Goal: Task Accomplishment & Management: Complete application form

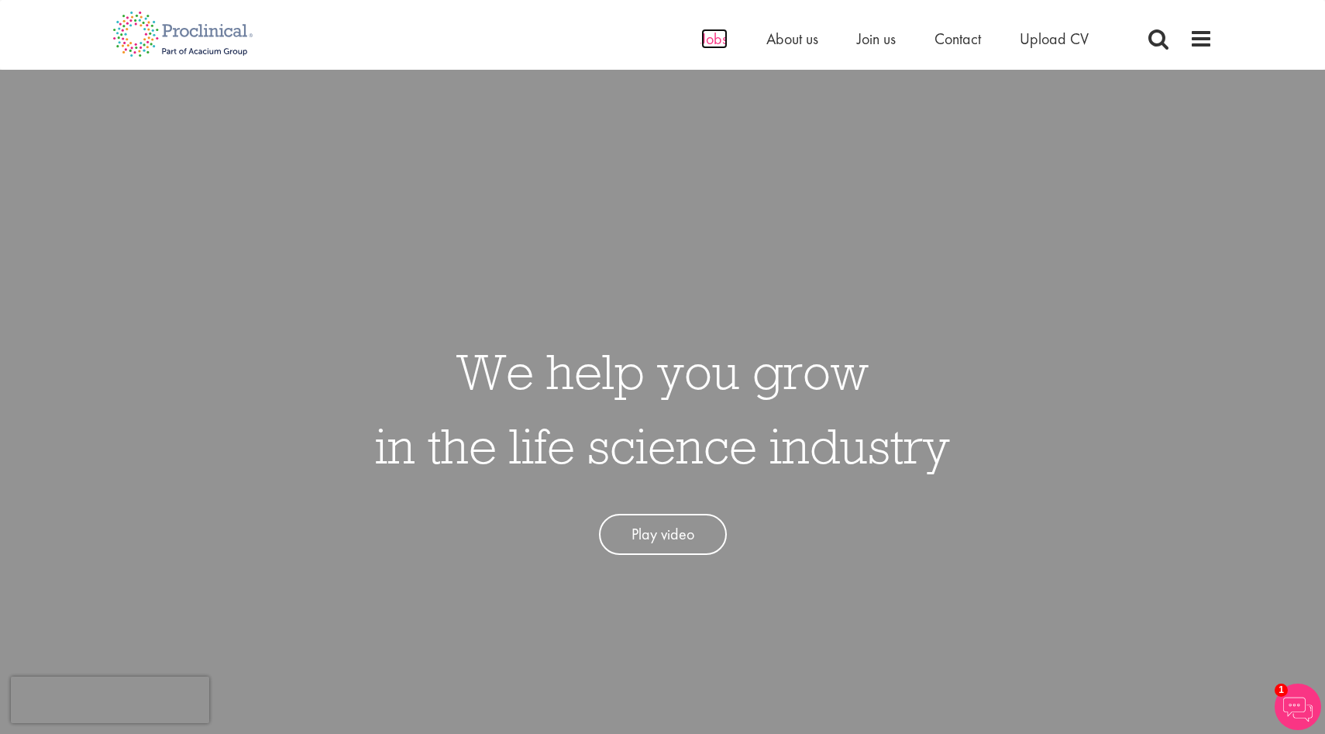
click at [708, 36] on span "Jobs" at bounding box center [714, 39] width 26 height 20
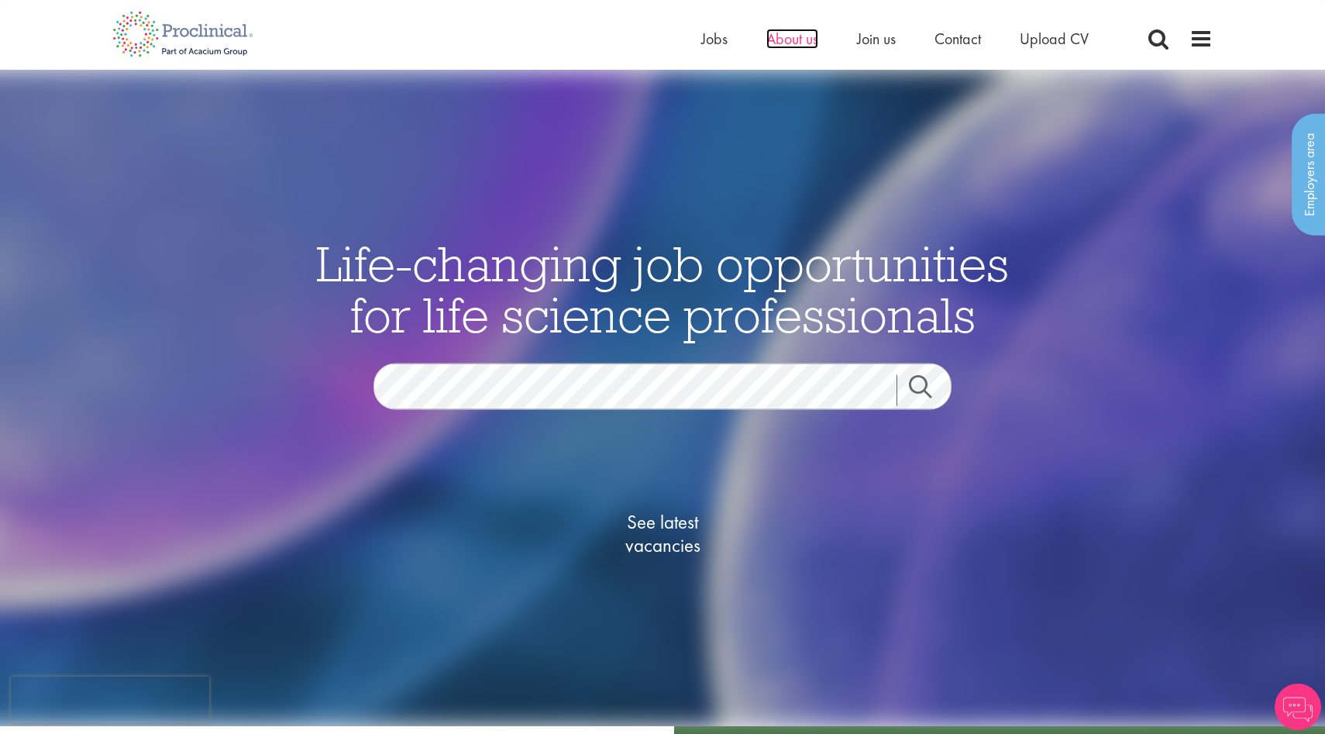
click at [799, 30] on span "About us" at bounding box center [792, 39] width 52 height 20
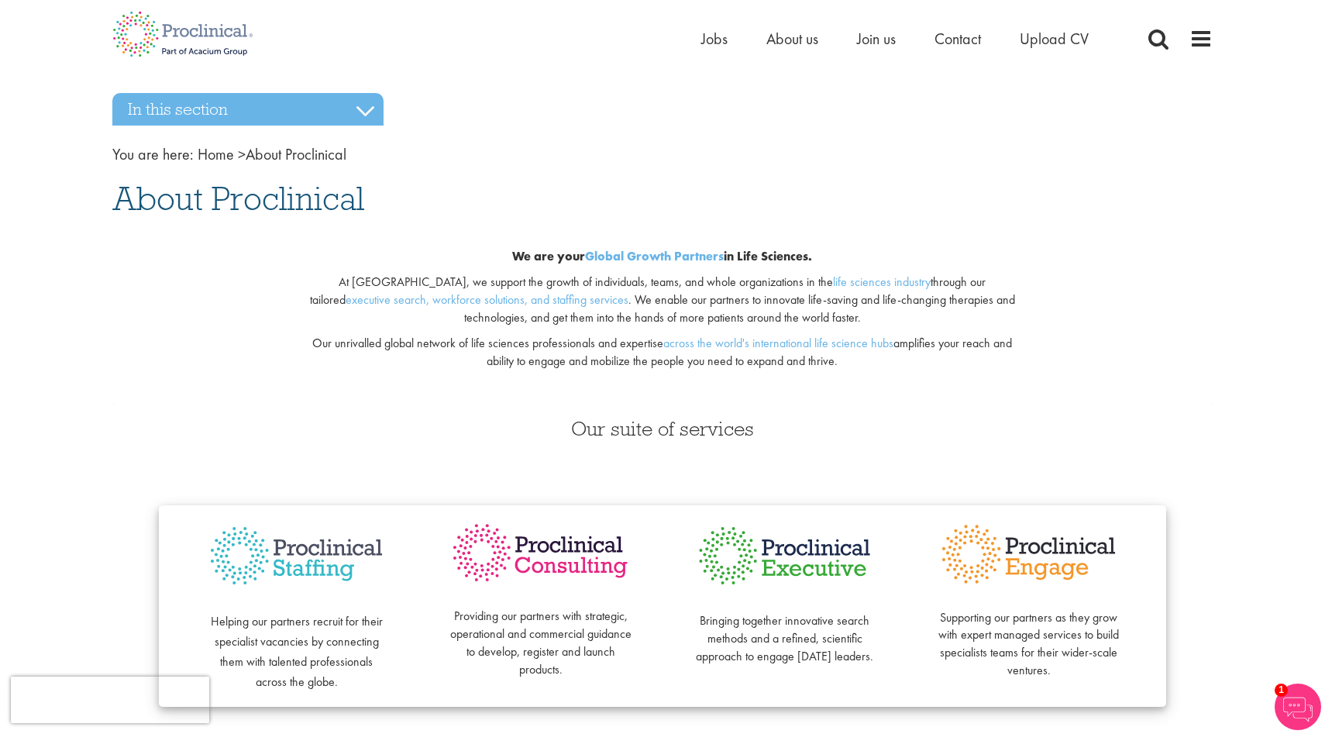
click at [897, 37] on ul "Home Jobs About us Join us Contact Upload CV" at bounding box center [914, 38] width 426 height 23
click at [890, 37] on span "Join us" at bounding box center [876, 39] width 39 height 20
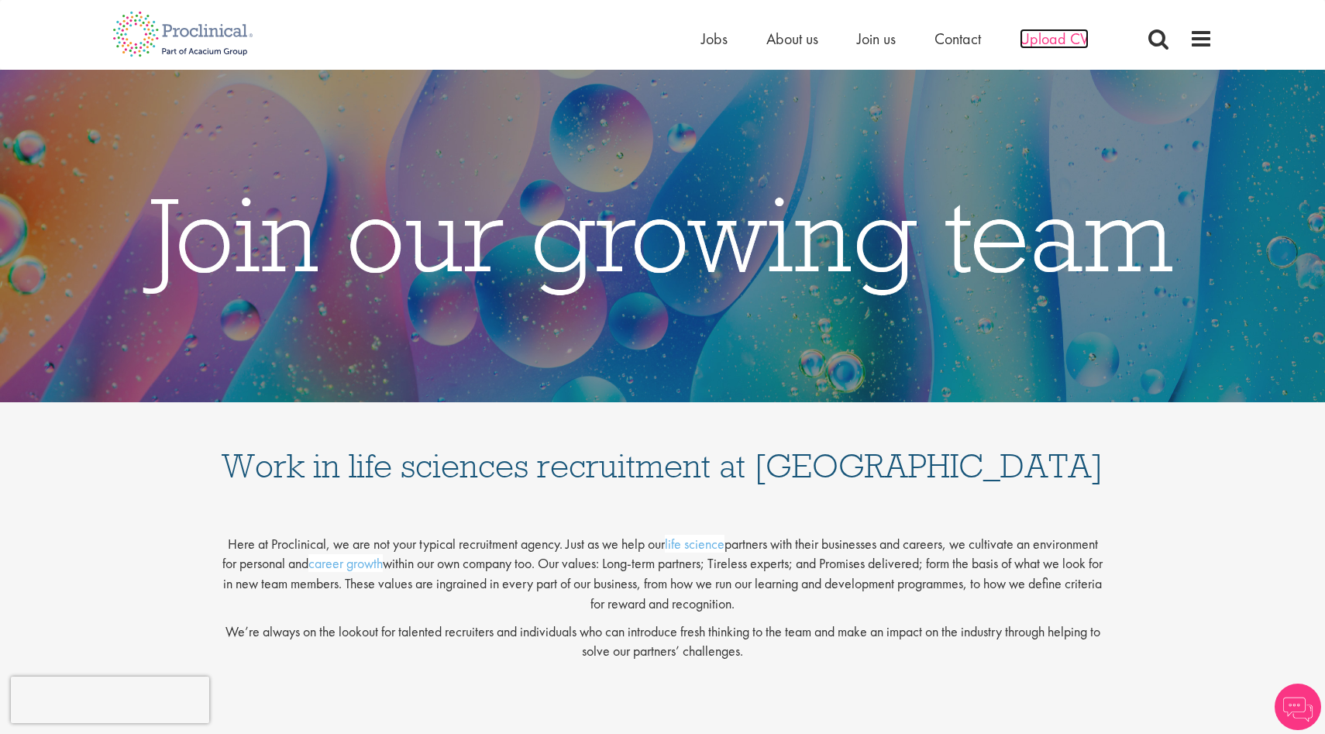
click at [1024, 33] on span "Upload CV" at bounding box center [1053, 39] width 69 height 20
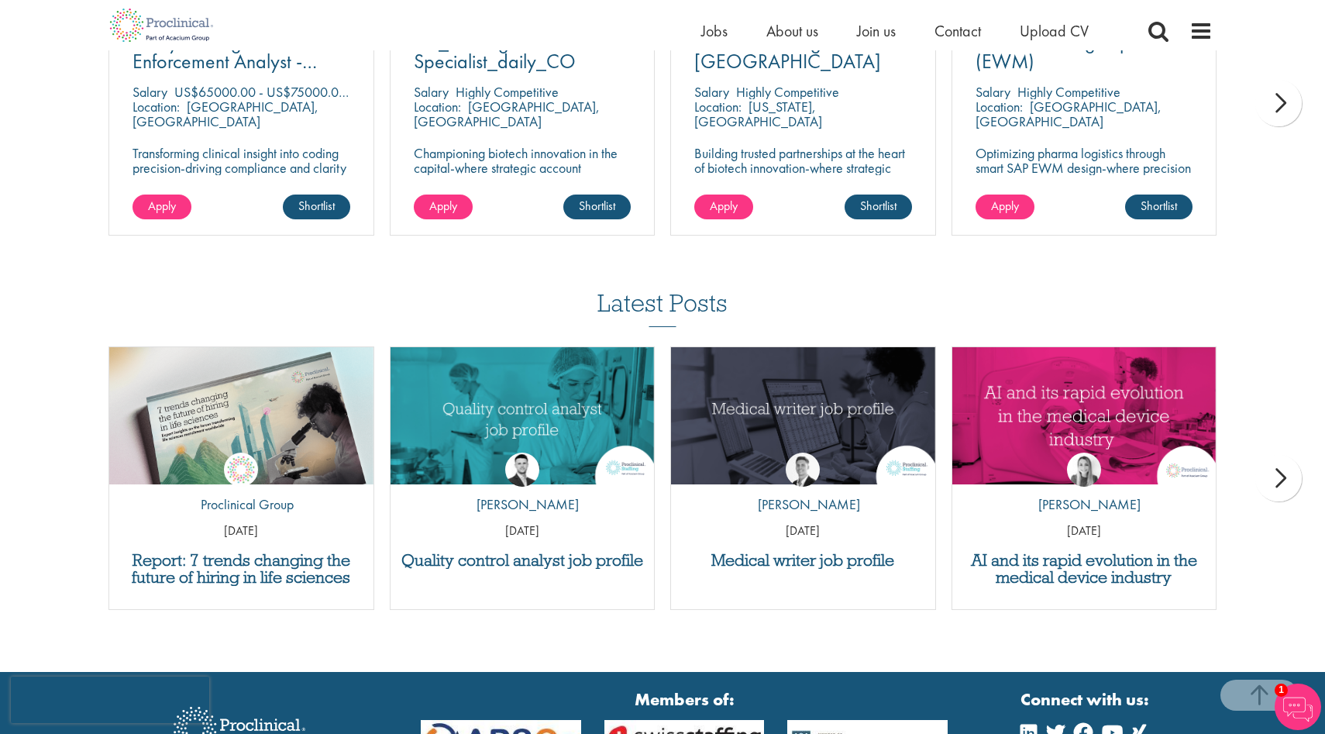
scroll to position [1392, 0]
